Goal: Transaction & Acquisition: Purchase product/service

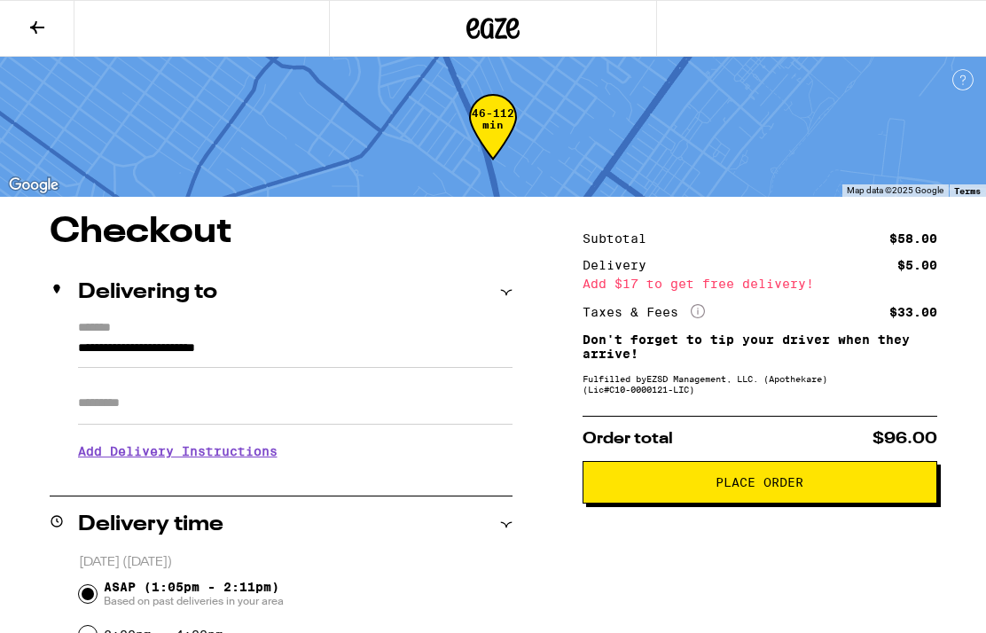
click at [47, 15] on button at bounding box center [37, 29] width 74 height 56
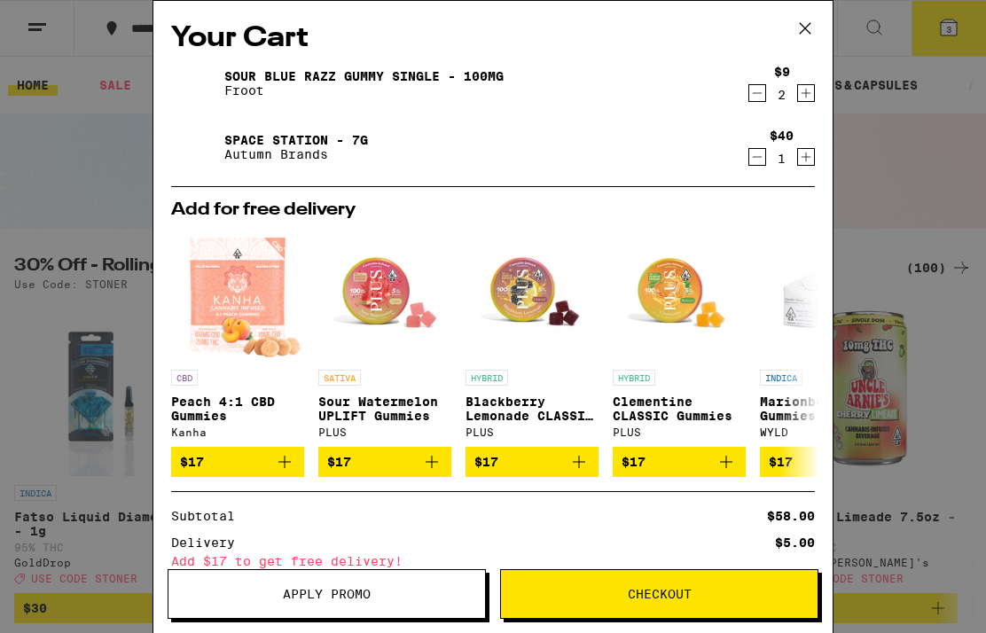
click at [800, 14] on button at bounding box center [804, 29] width 55 height 57
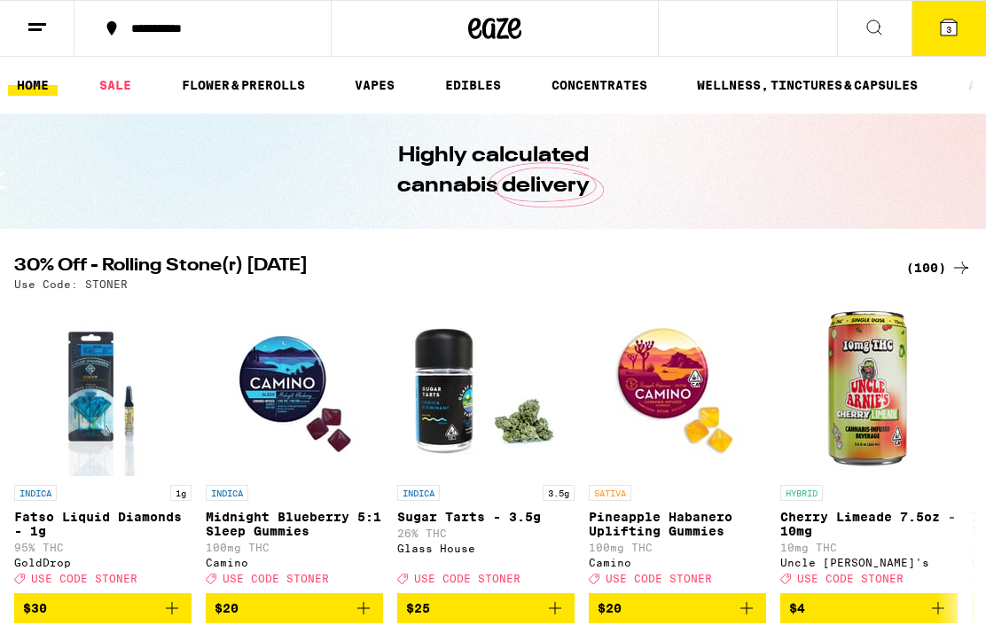
click at [933, 266] on div "(100)" at bounding box center [939, 267] width 66 height 21
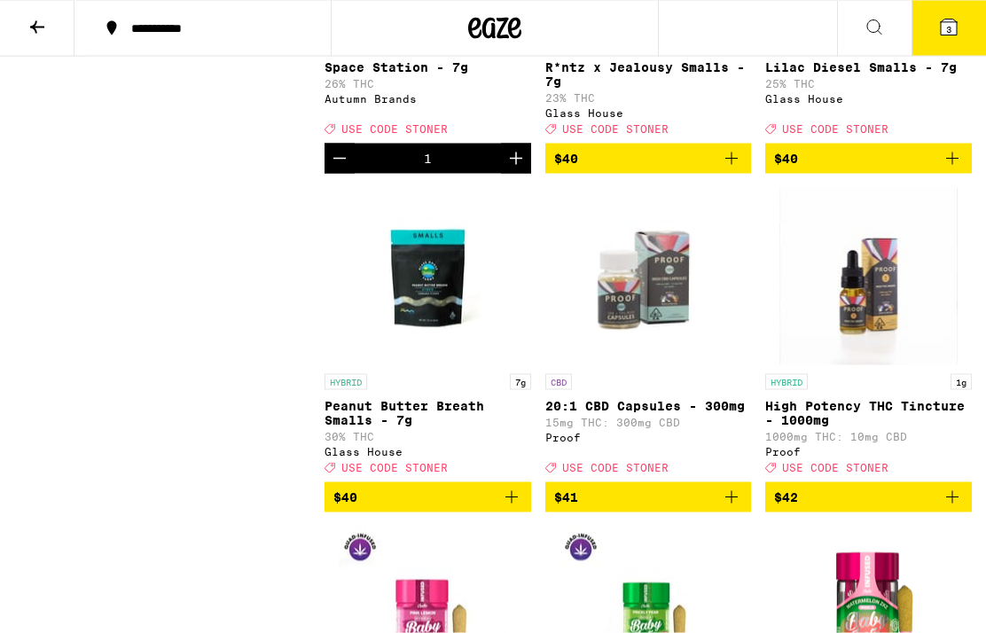
scroll to position [9141, 0]
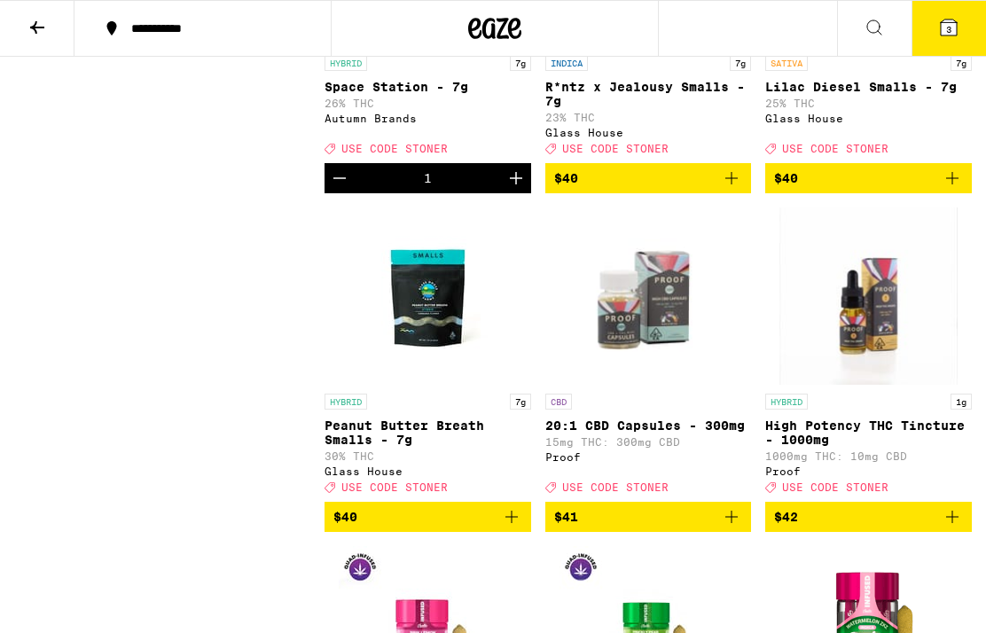
click at [914, 71] on div "SATIVA 7g" at bounding box center [868, 63] width 207 height 16
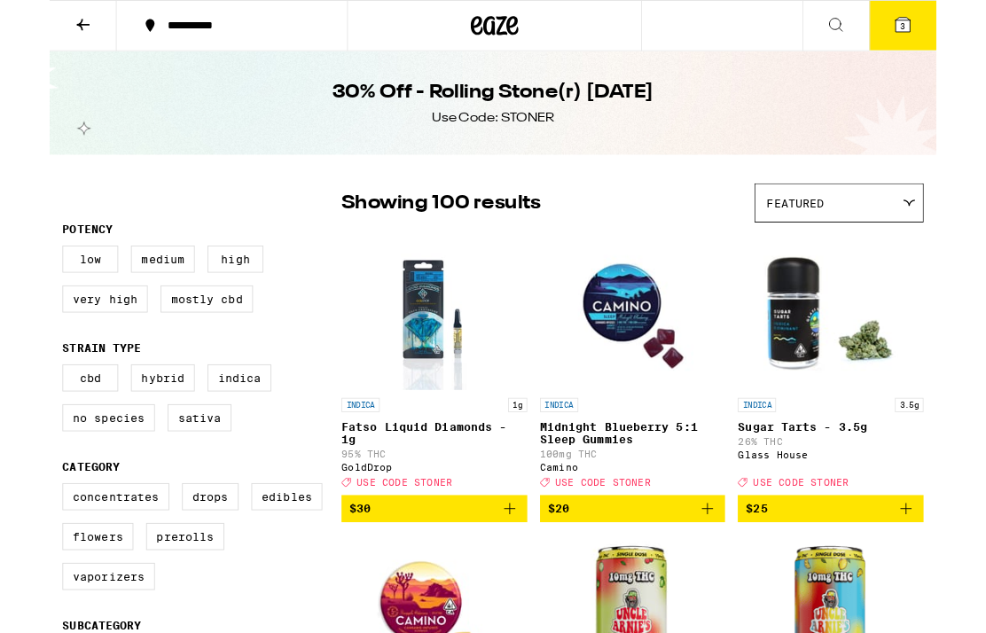
click at [839, 334] on img "Open page for Sugar Tarts - 3.5g from Glass House" at bounding box center [868, 344] width 177 height 177
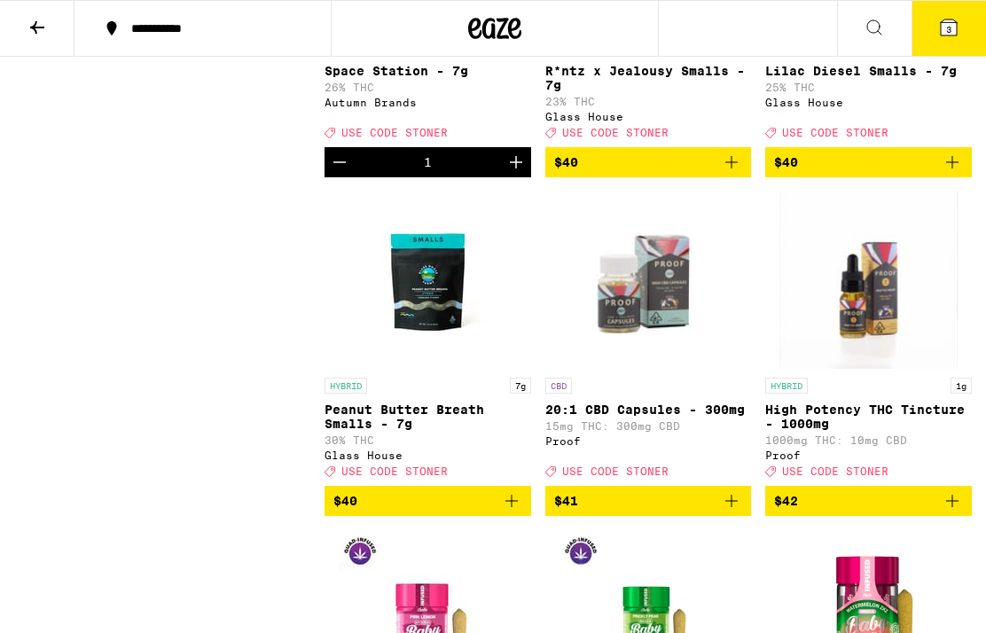
scroll to position [9153, 0]
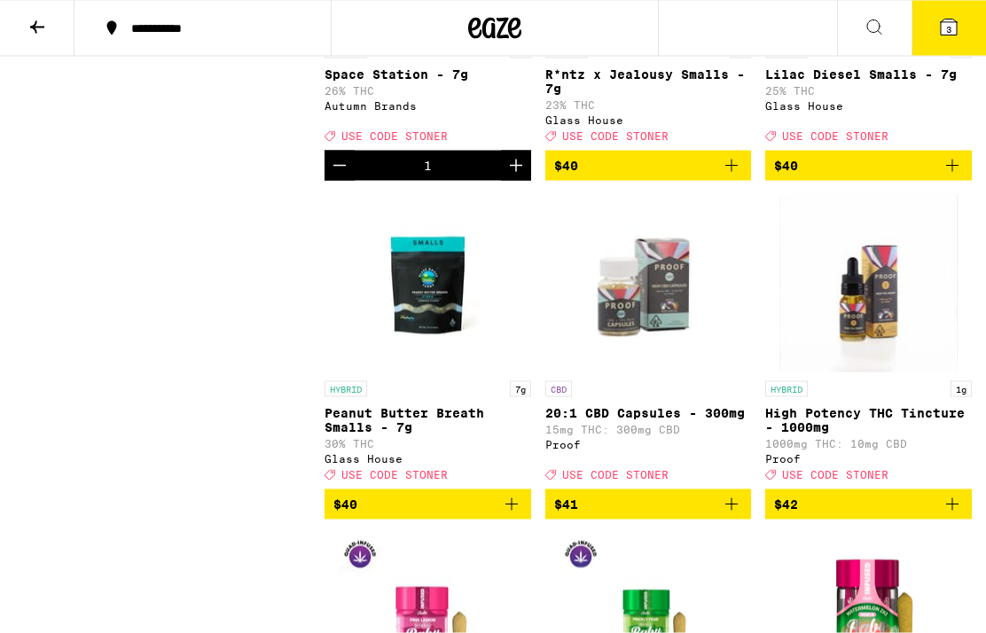
click at [652, 96] on p "R*ntz x Jealousy Smalls - 7g" at bounding box center [648, 81] width 207 height 28
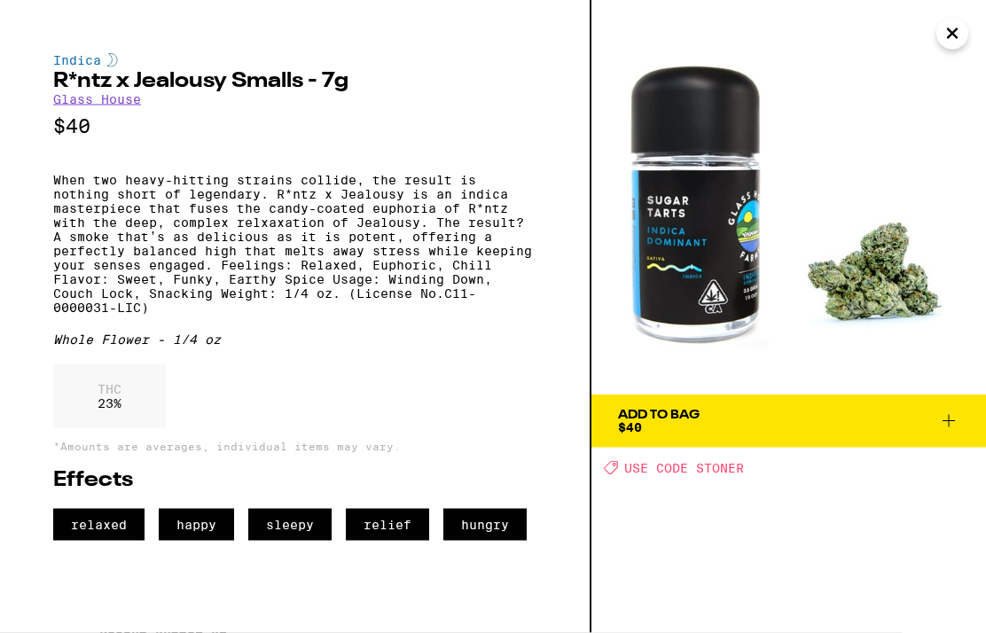
scroll to position [9154, 0]
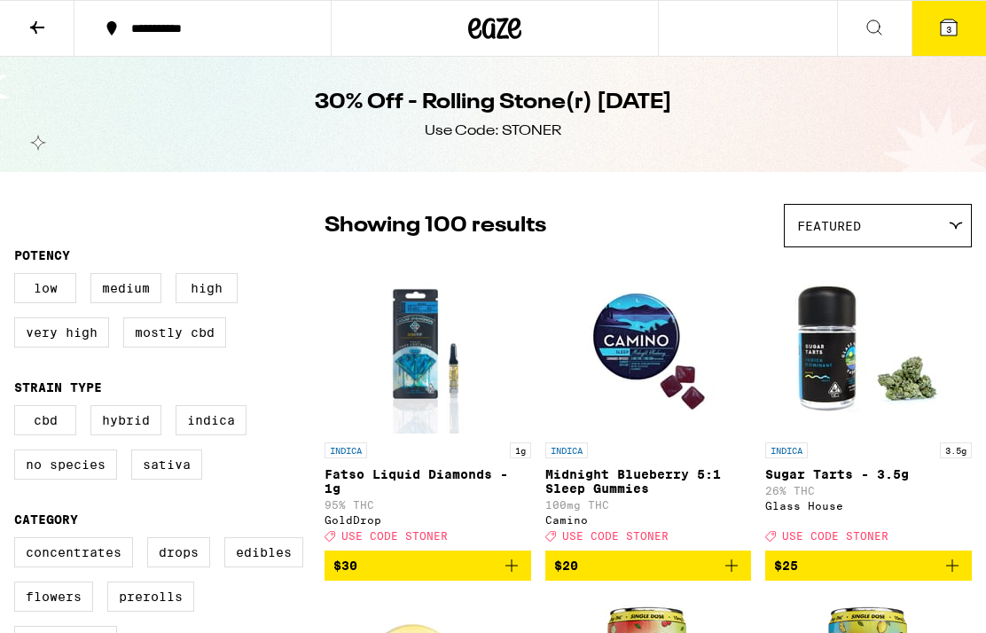
click at [950, 576] on icon "Add to bag" at bounding box center [951, 565] width 21 height 21
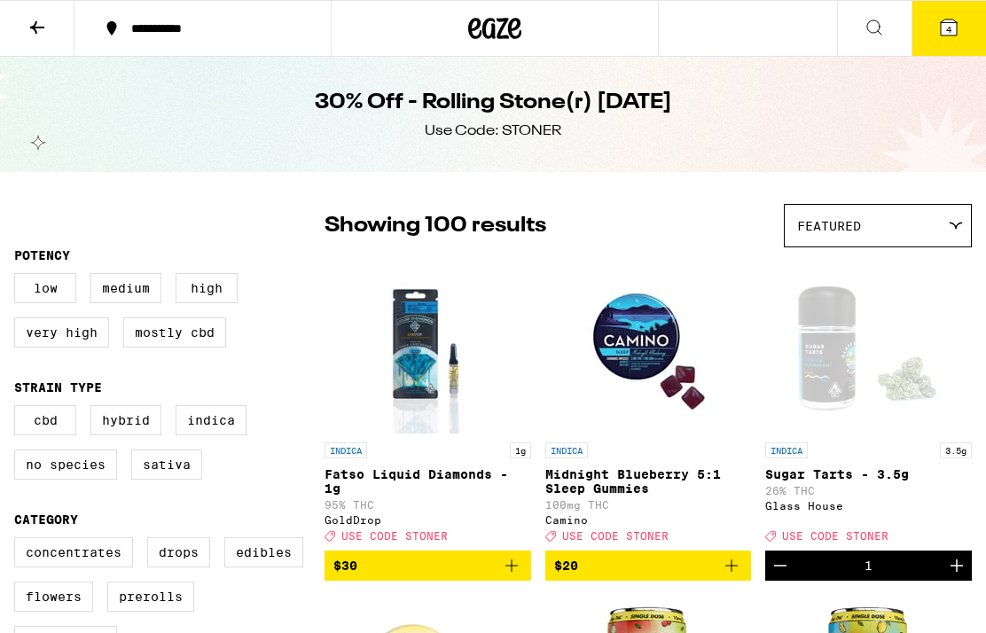
click at [948, 3] on button "4" at bounding box center [948, 28] width 74 height 55
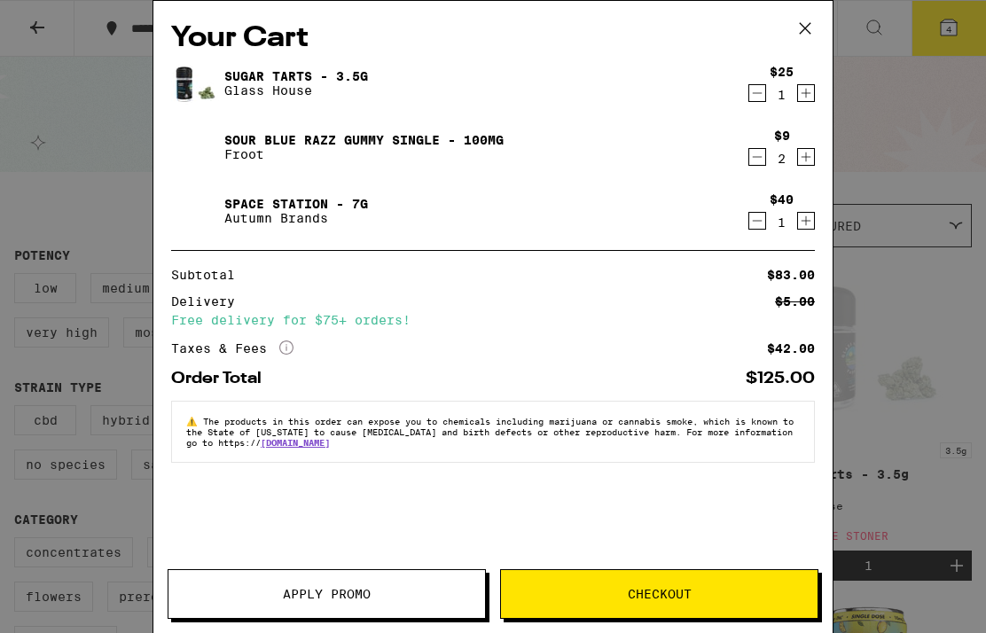
click at [332, 589] on span "Apply Promo" at bounding box center [327, 594] width 88 height 12
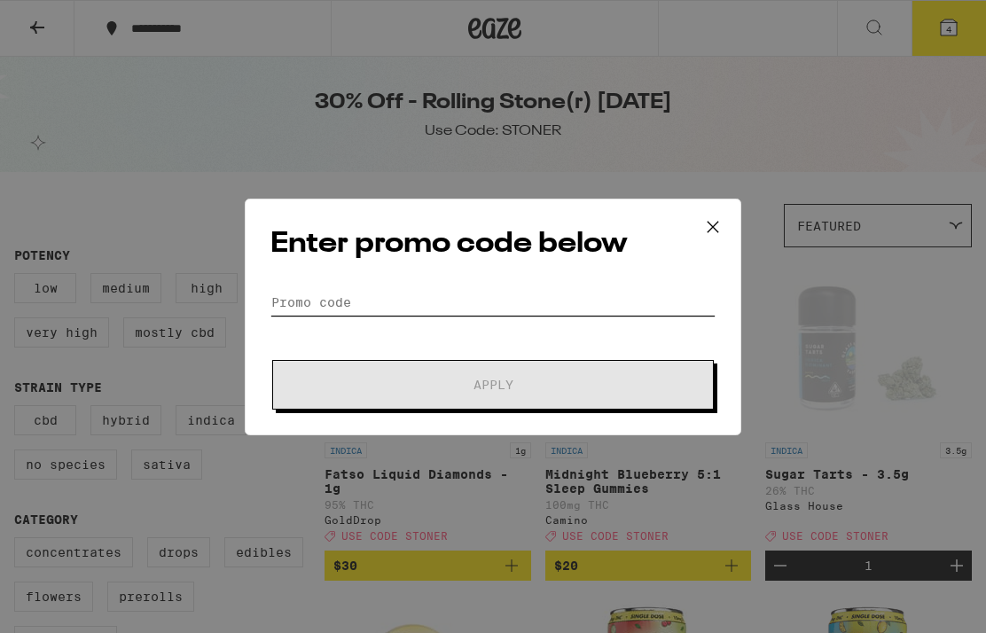
click at [396, 293] on input "Promo Code" at bounding box center [492, 302] width 445 height 27
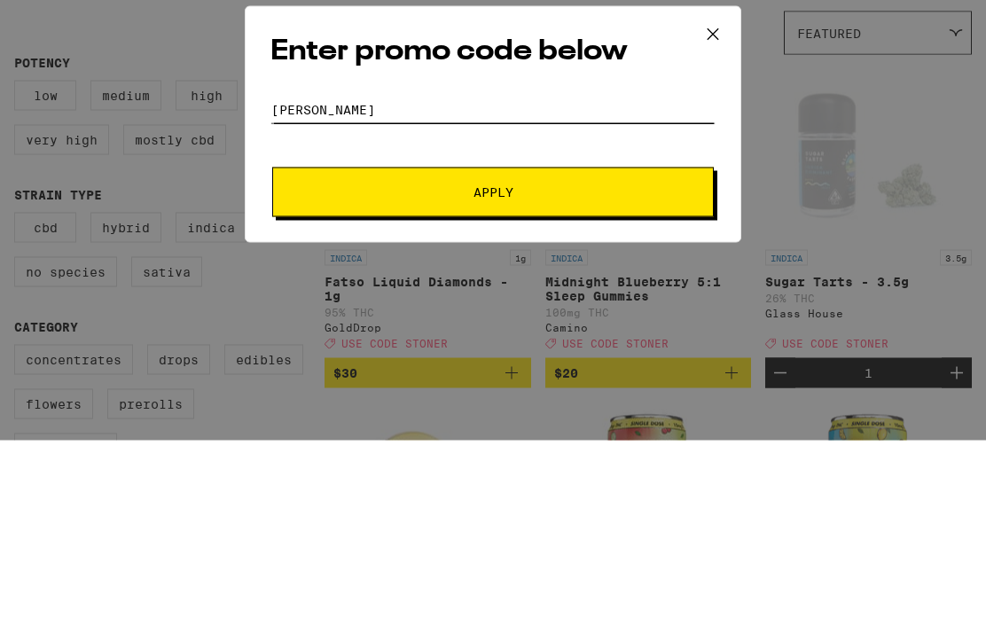
type input "[PERSON_NAME]"
click at [511, 360] on button "Apply" at bounding box center [492, 385] width 441 height 50
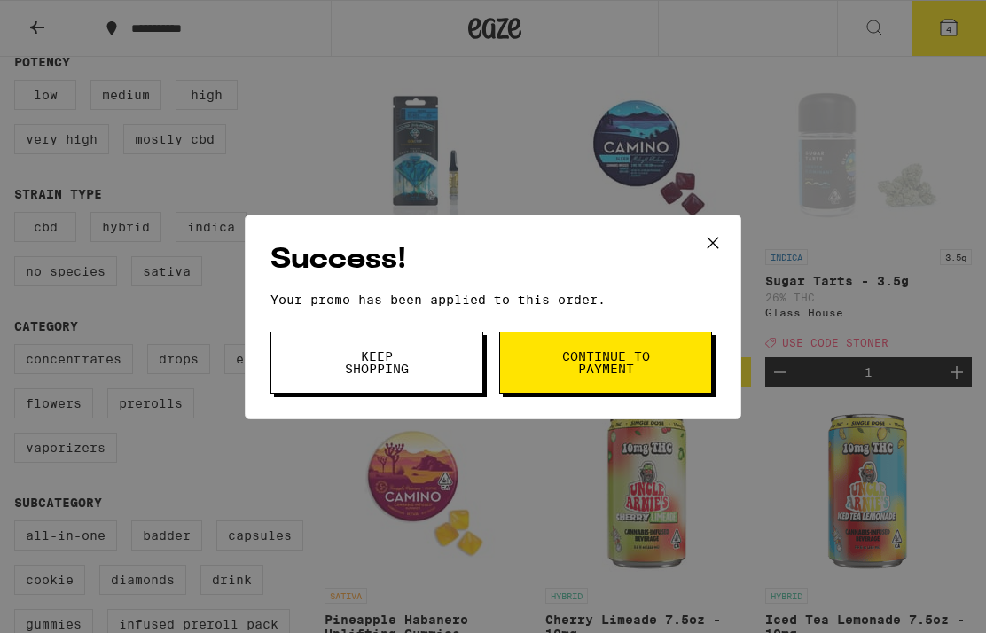
click at [653, 345] on button "Continue to payment" at bounding box center [605, 363] width 213 height 62
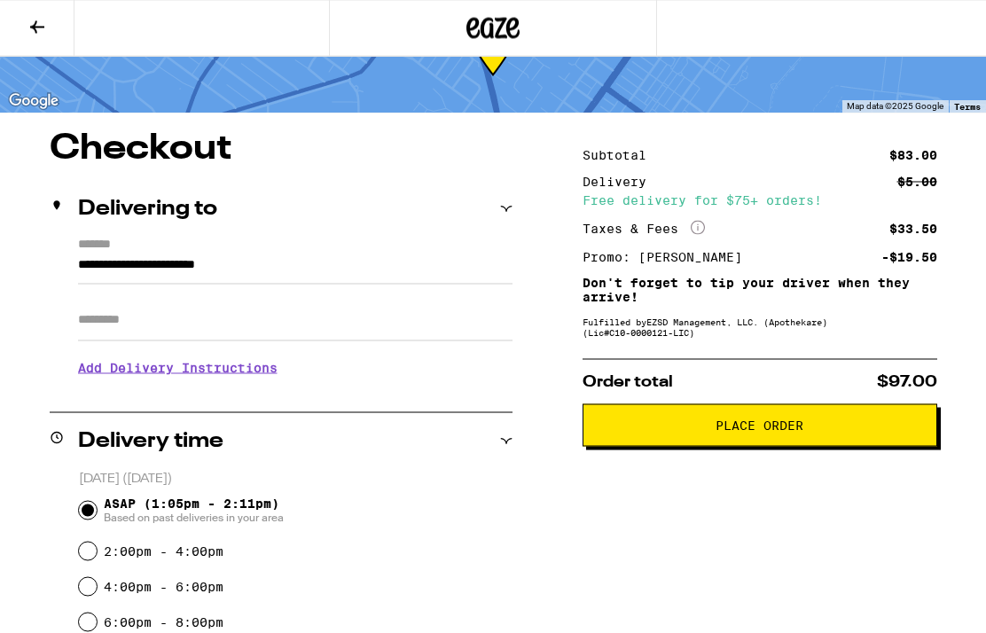
scroll to position [67, 0]
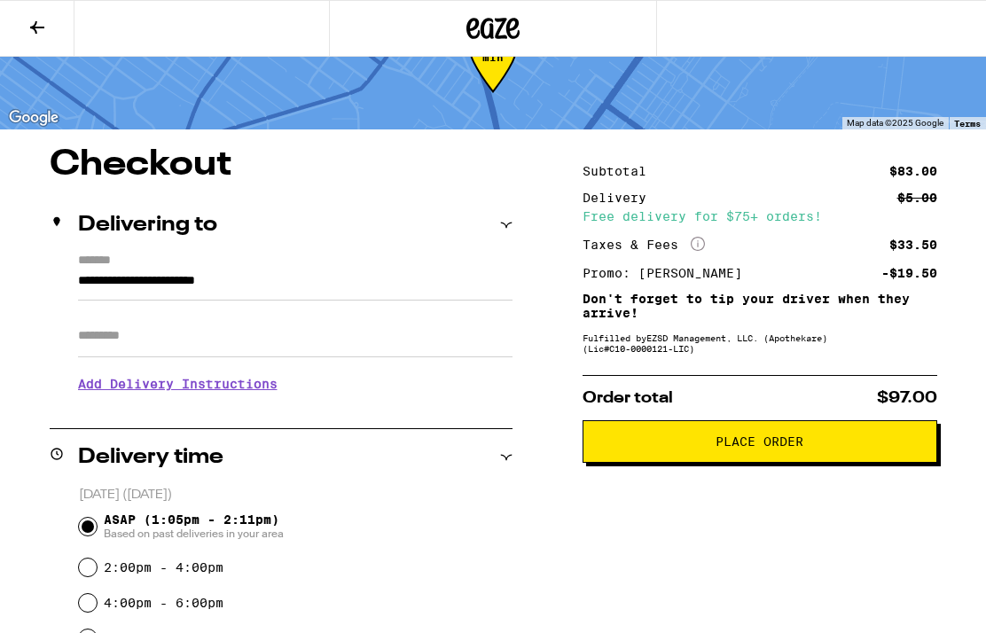
click at [766, 448] on span "Place Order" at bounding box center [759, 441] width 88 height 12
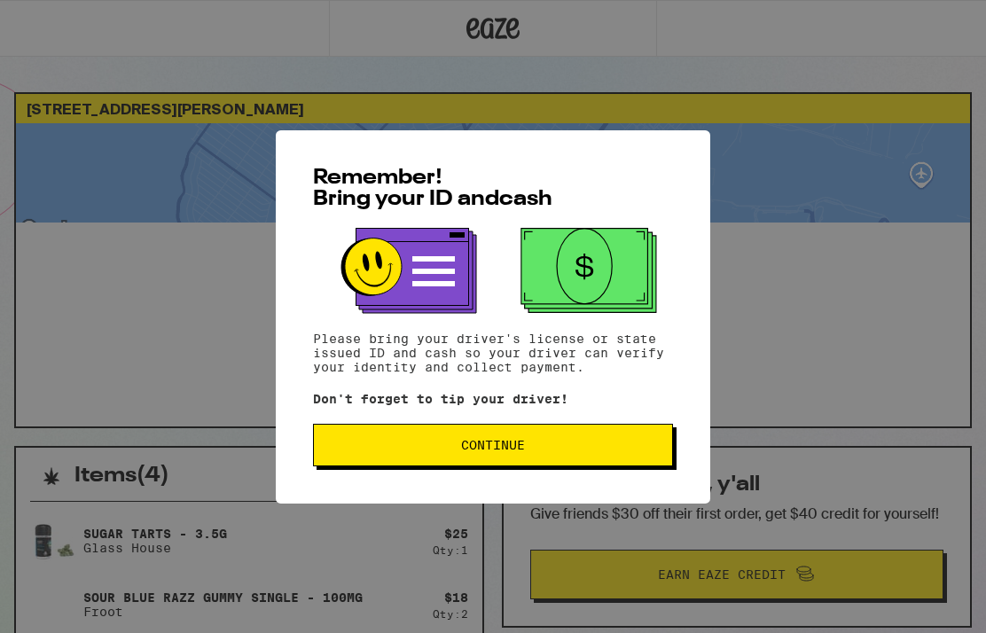
click at [628, 451] on span "Continue" at bounding box center [493, 445] width 330 height 12
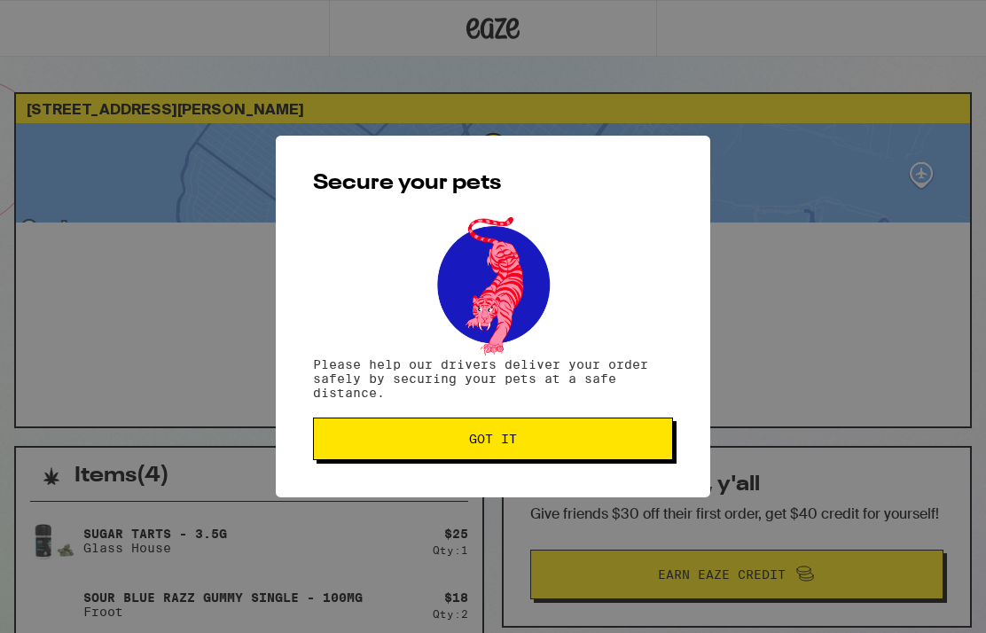
click at [618, 443] on span "Got it" at bounding box center [493, 439] width 330 height 12
